Goal: Book appointment/travel/reservation

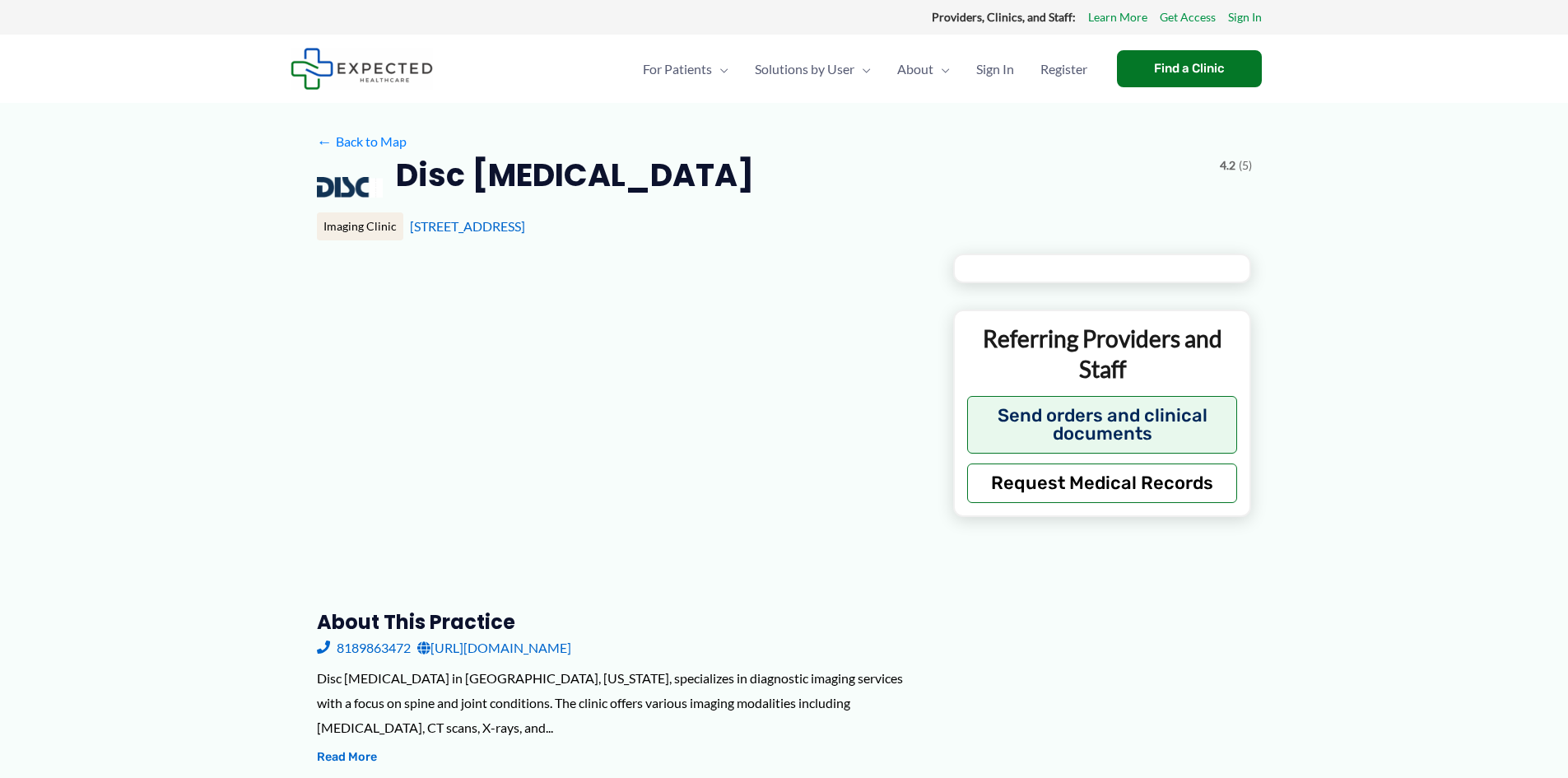
type input "**********"
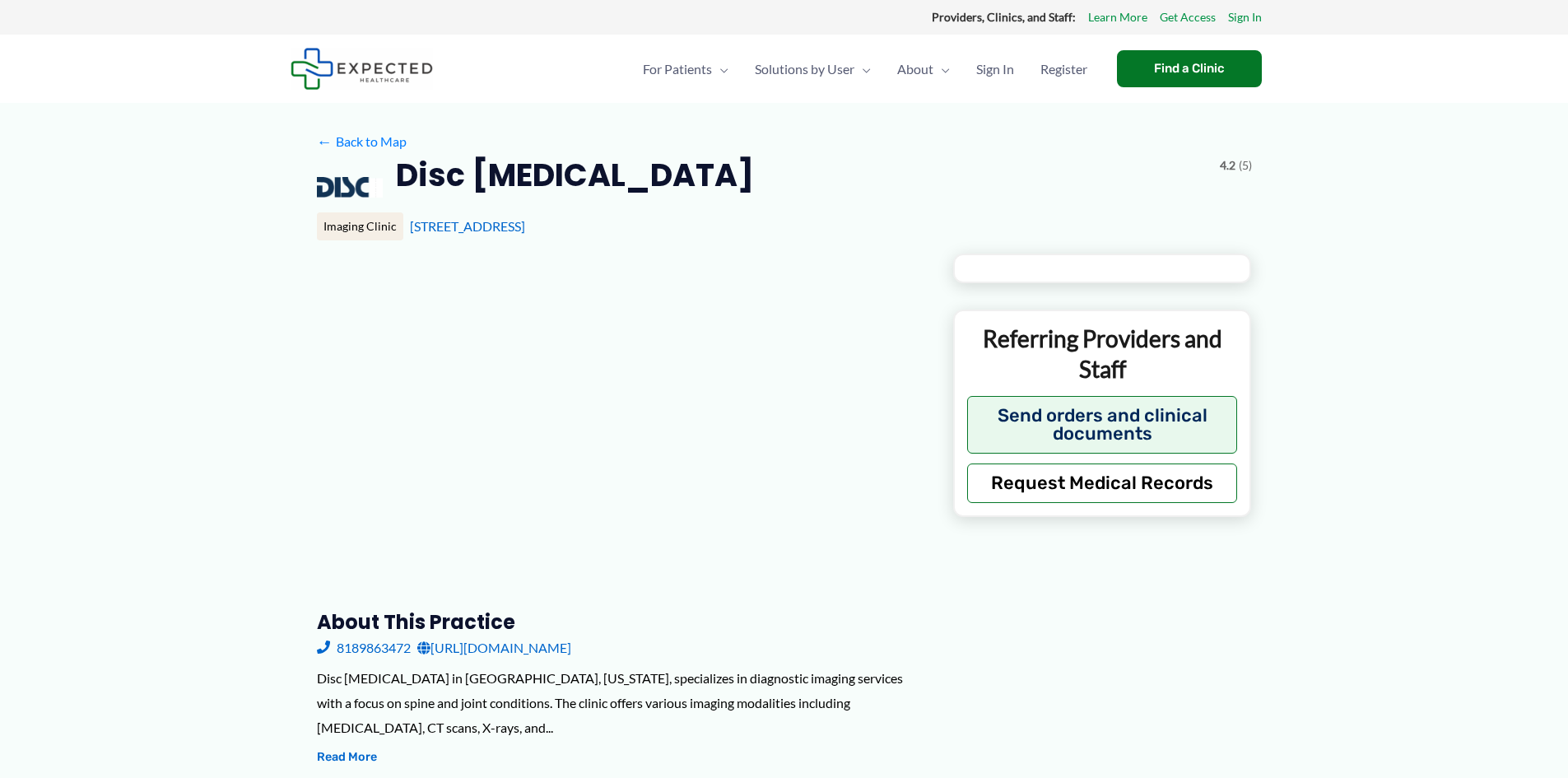
type input "**********"
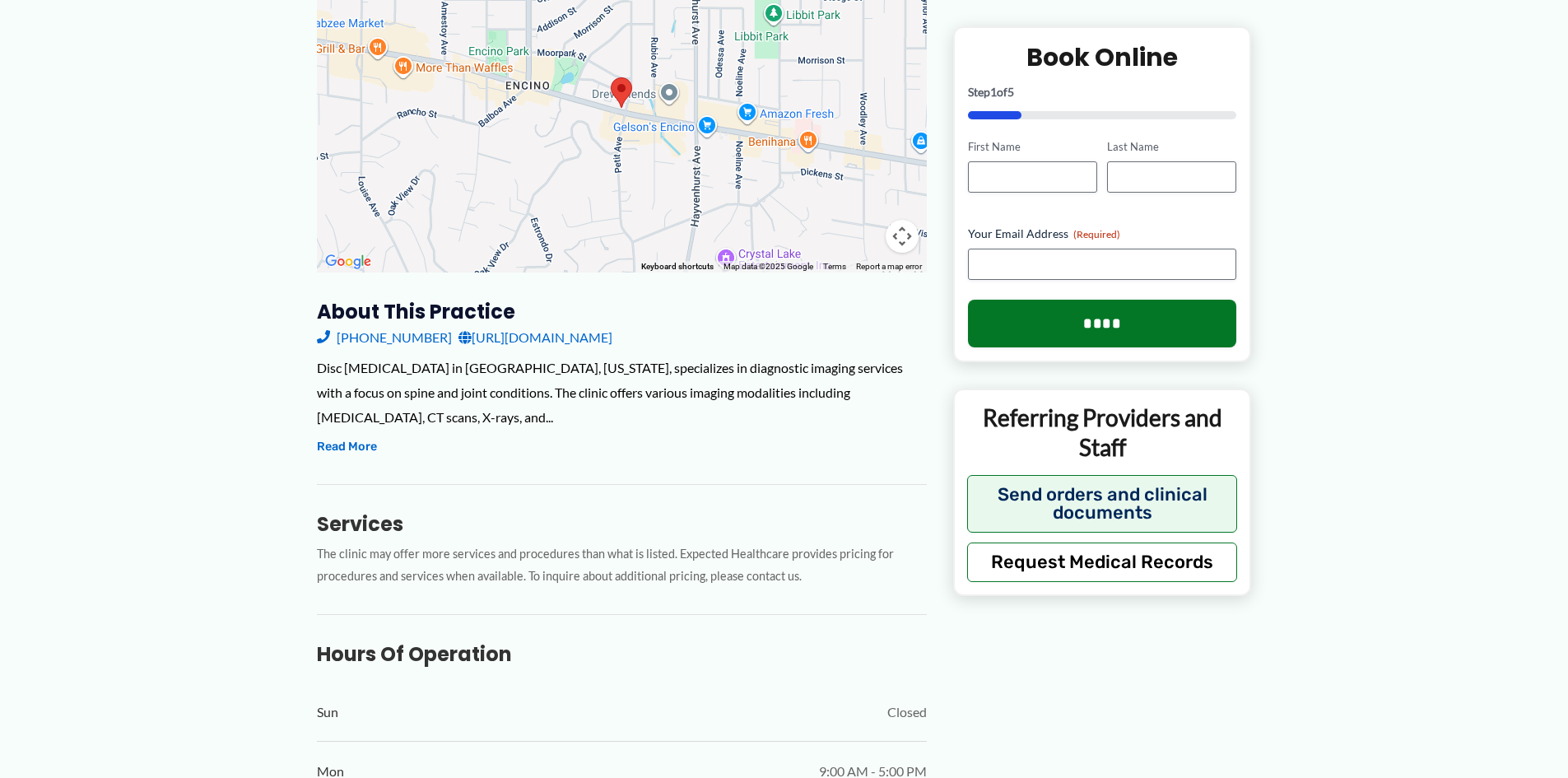
scroll to position [121, 0]
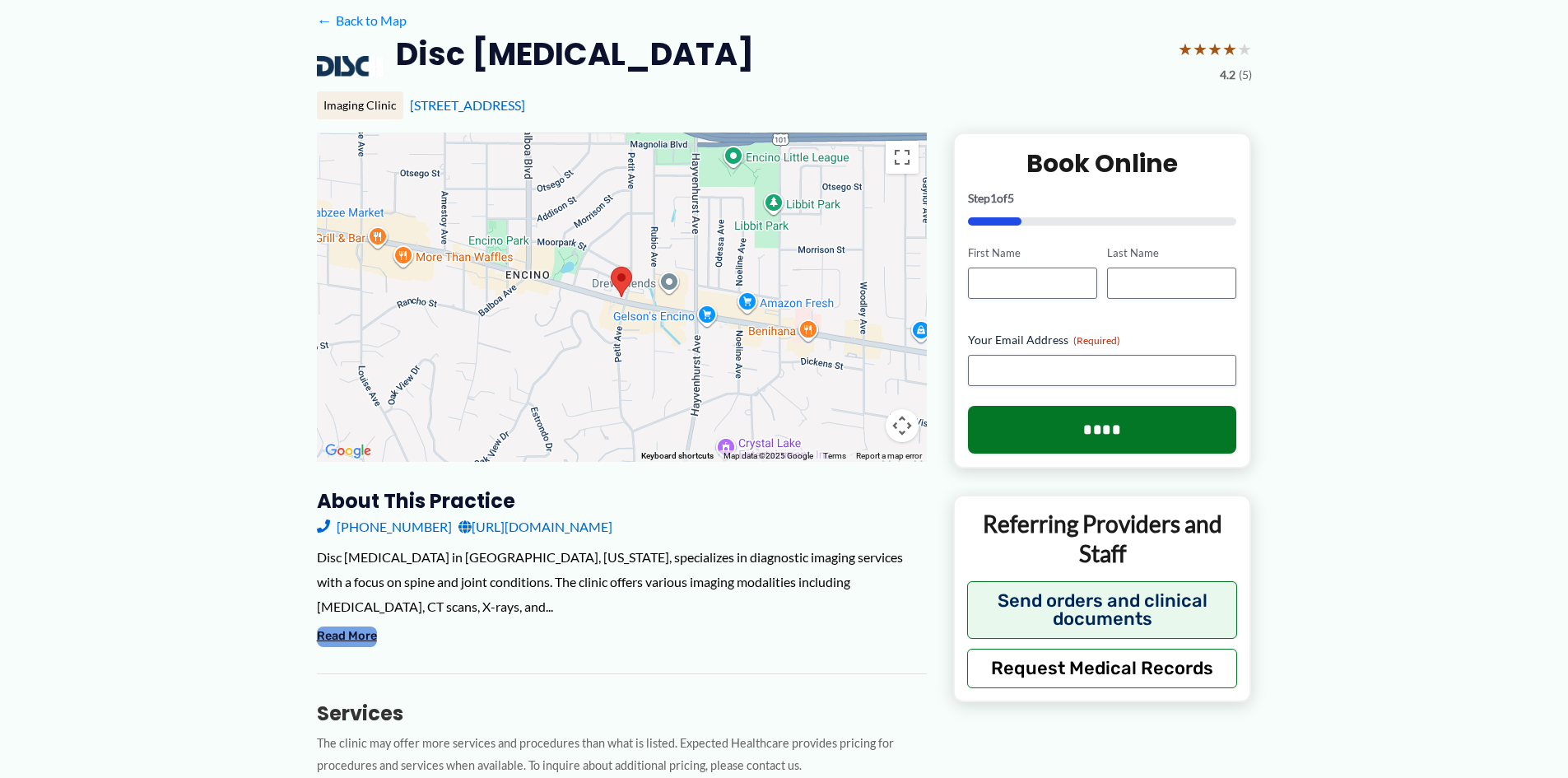
click at [360, 626] on button "Read More" at bounding box center [347, 636] width 60 height 20
